Goal: Information Seeking & Learning: Learn about a topic

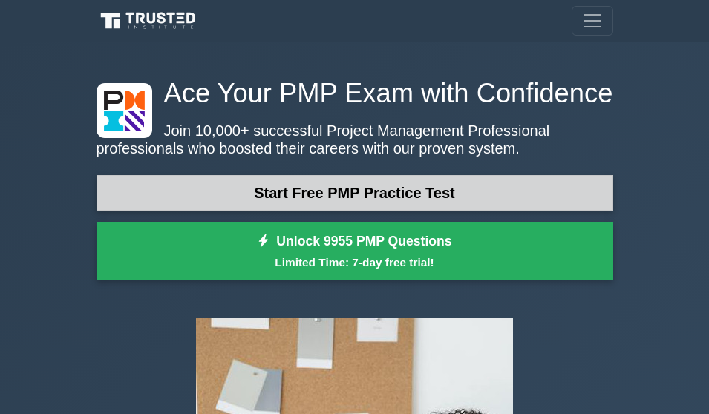
click at [408, 185] on link "Start Free PMP Practice Test" at bounding box center [354, 193] width 517 height 36
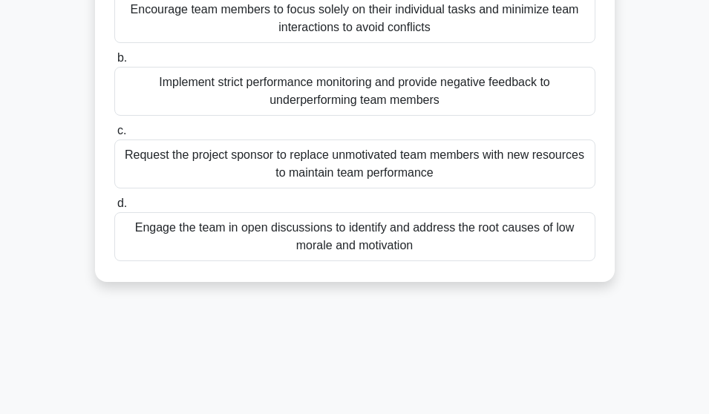
scroll to position [198, 0]
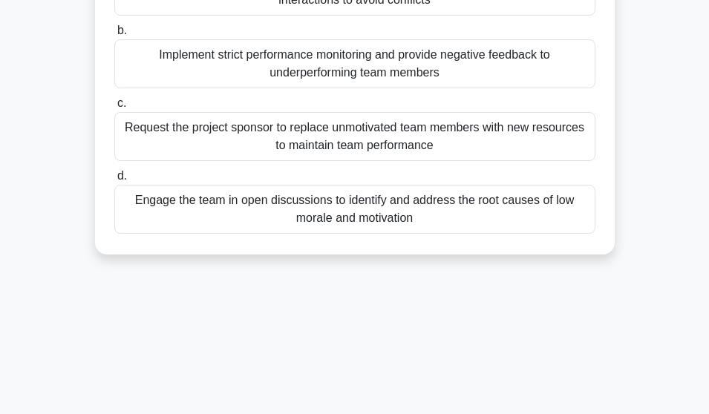
click at [370, 204] on div "Engage the team in open discussions to identify and address the root causes of …" at bounding box center [354, 209] width 481 height 49
click at [114, 181] on input "d. Engage the team in open discussions to identify and address the root causes …" at bounding box center [114, 176] width 0 height 10
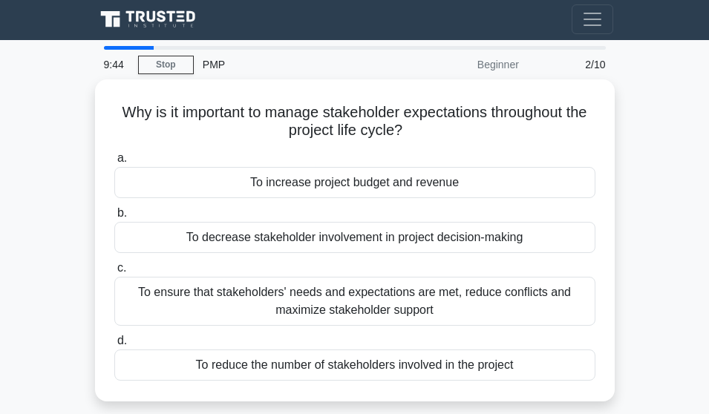
scroll to position [0, 0]
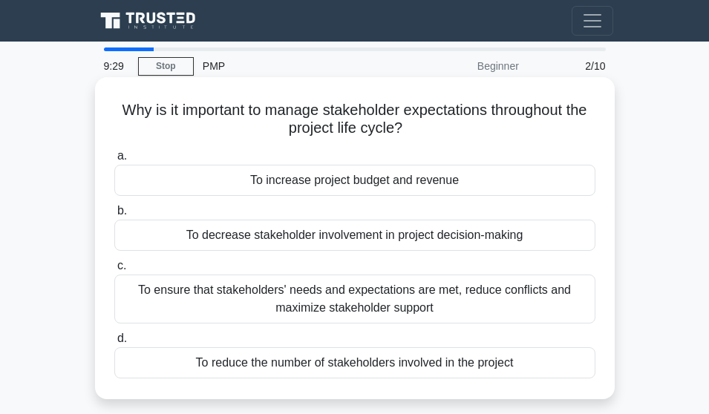
click at [430, 301] on div "To ensure that stakeholders' needs and expectations are met, reduce conflicts a…" at bounding box center [354, 299] width 481 height 49
click at [114, 271] on input "c. To ensure that stakeholders' needs and expectations are met, reduce conflict…" at bounding box center [114, 266] width 0 height 10
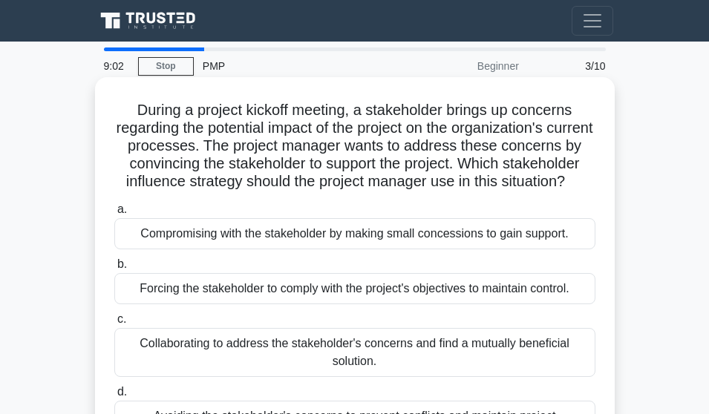
scroll to position [198, 0]
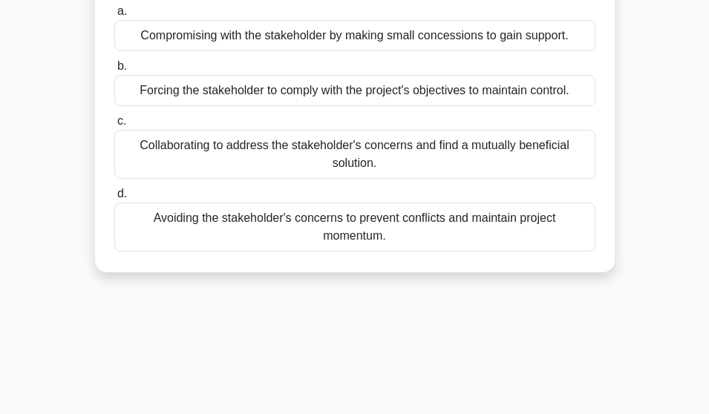
click at [379, 179] on div "Collaborating to address the stakeholder's concerns and find a mutually benefic…" at bounding box center [354, 154] width 481 height 49
click at [114, 126] on input "c. Collaborating to address the stakeholder's concerns and find a mutually bene…" at bounding box center [114, 122] width 0 height 10
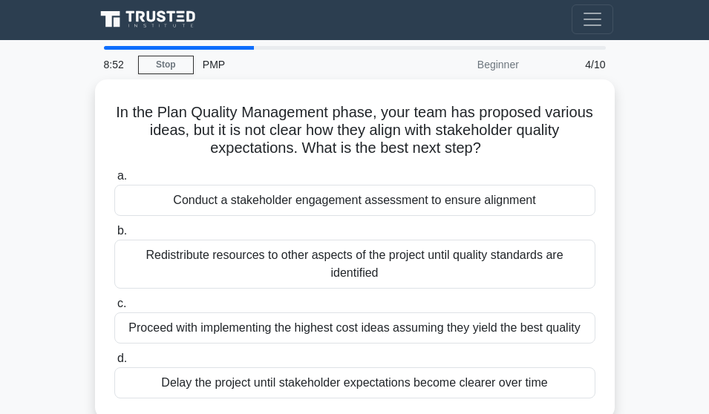
scroll to position [0, 0]
